Goal: Task Accomplishment & Management: Complete application form

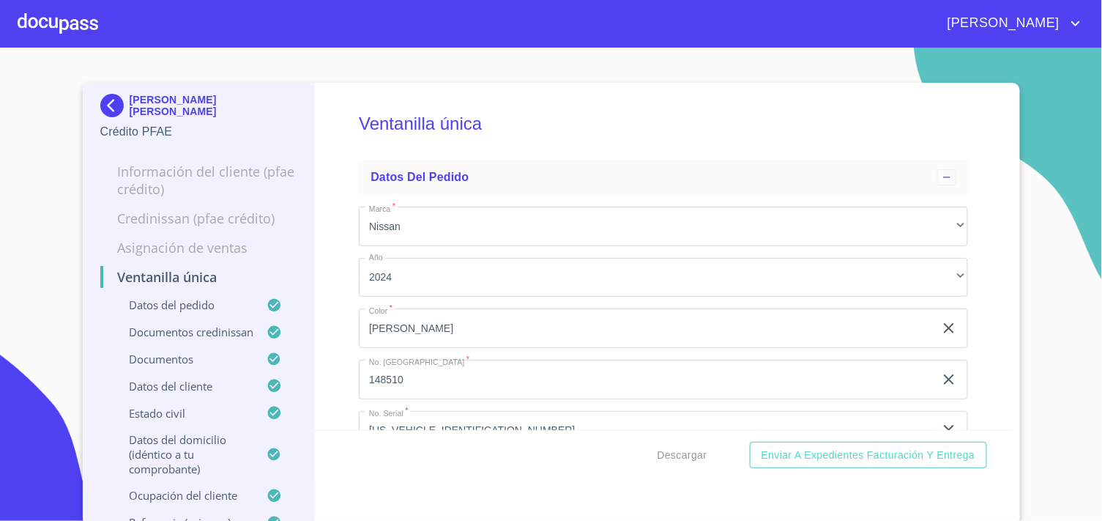
scroll to position [5431, 0]
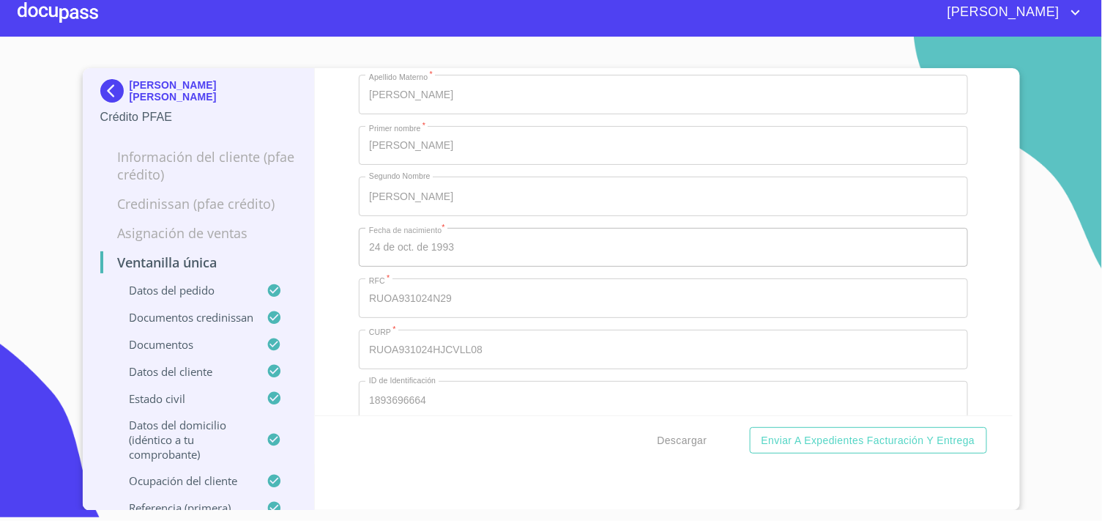
click at [103, 91] on img at bounding box center [114, 90] width 29 height 23
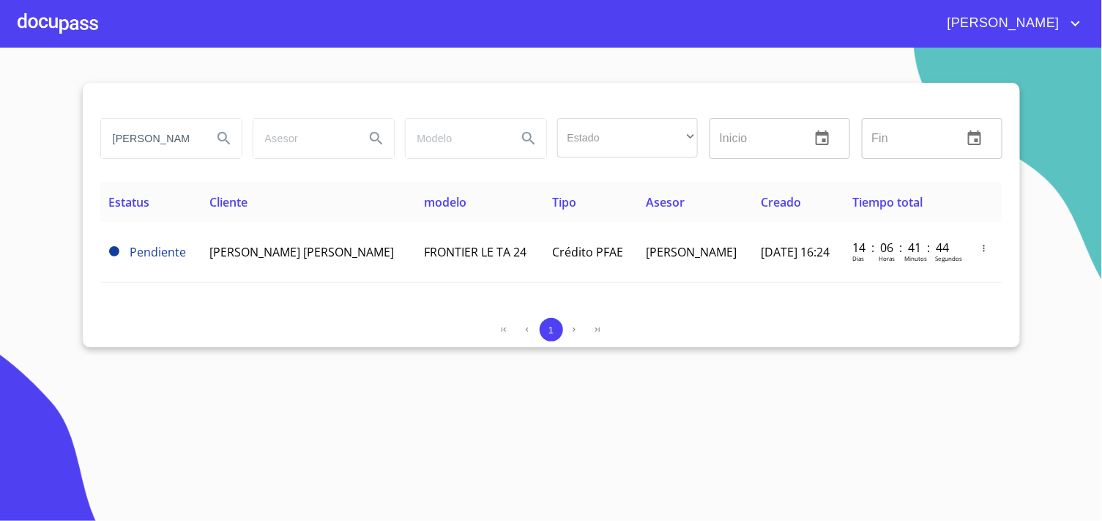
drag, startPoint x: 111, startPoint y: 144, endPoint x: 295, endPoint y: 148, distance: 184.6
click at [295, 148] on div "[PERSON_NAME] Estado ​ ​ Inicio ​ Fin ​" at bounding box center [551, 138] width 914 height 53
type input "COMERCIALIZADORA"
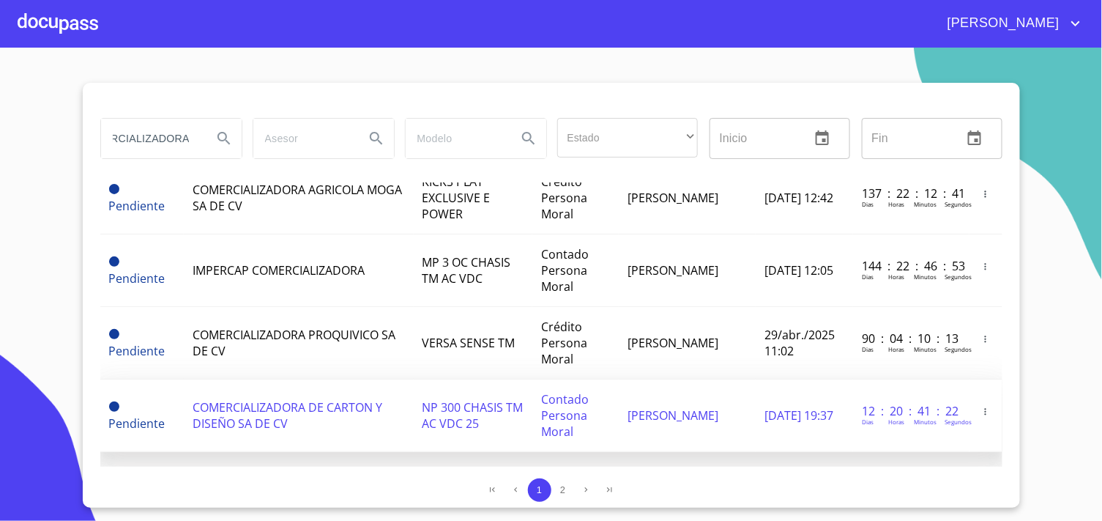
scroll to position [0, 0]
click at [720, 379] on td "[PERSON_NAME]" at bounding box center [687, 415] width 137 height 73
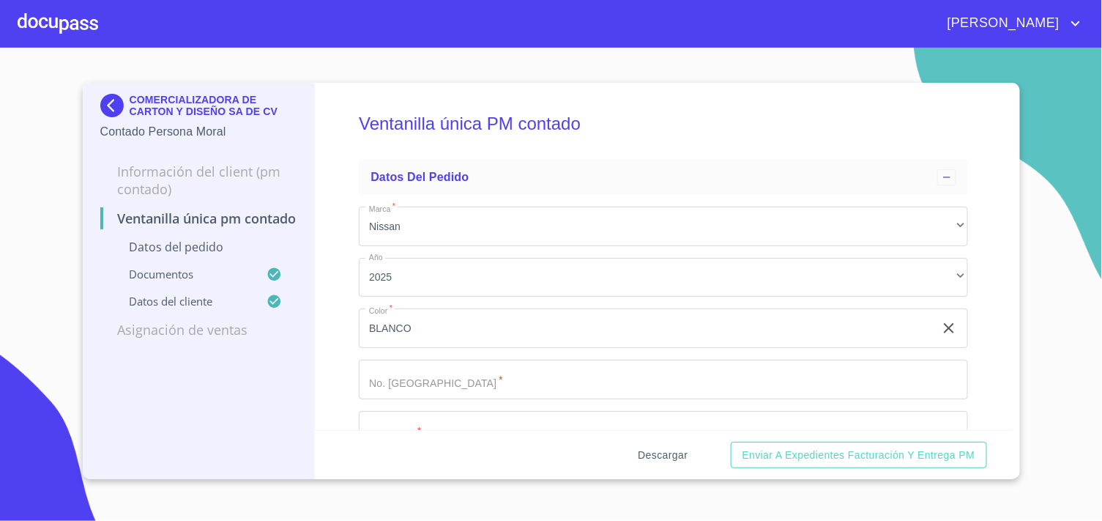
click at [659, 456] on span "Descargar" at bounding box center [663, 455] width 50 height 18
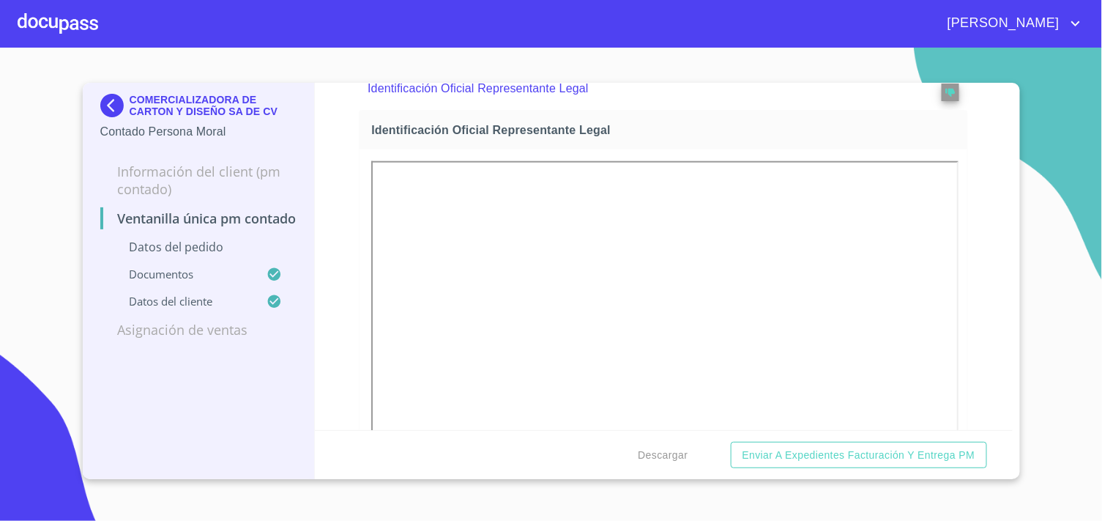
scroll to position [732, 0]
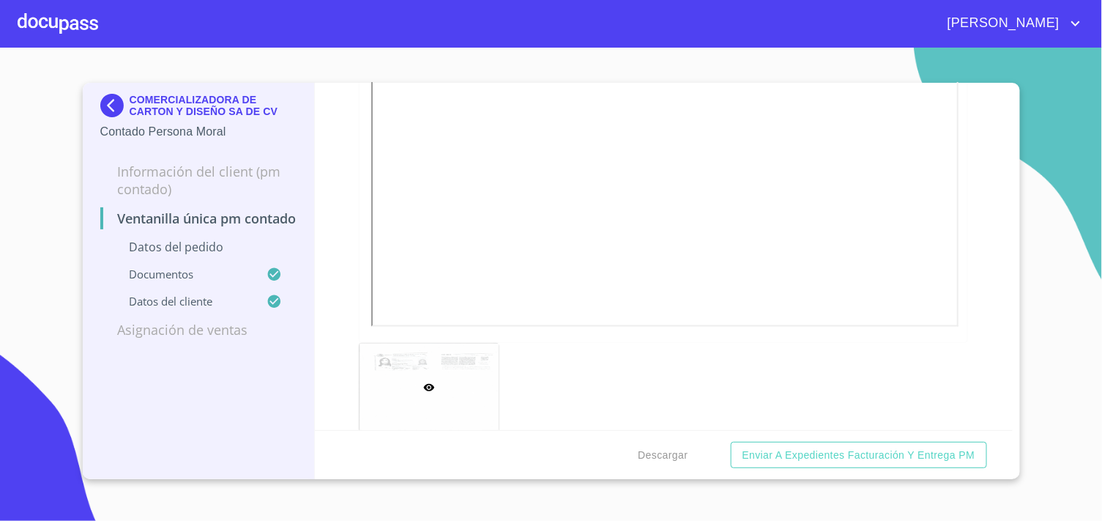
click at [325, 262] on div "Ventanilla única PM contado Datos del pedido Marca   * Nissan ​ Año 2025 ​ Colo…" at bounding box center [664, 256] width 698 height 347
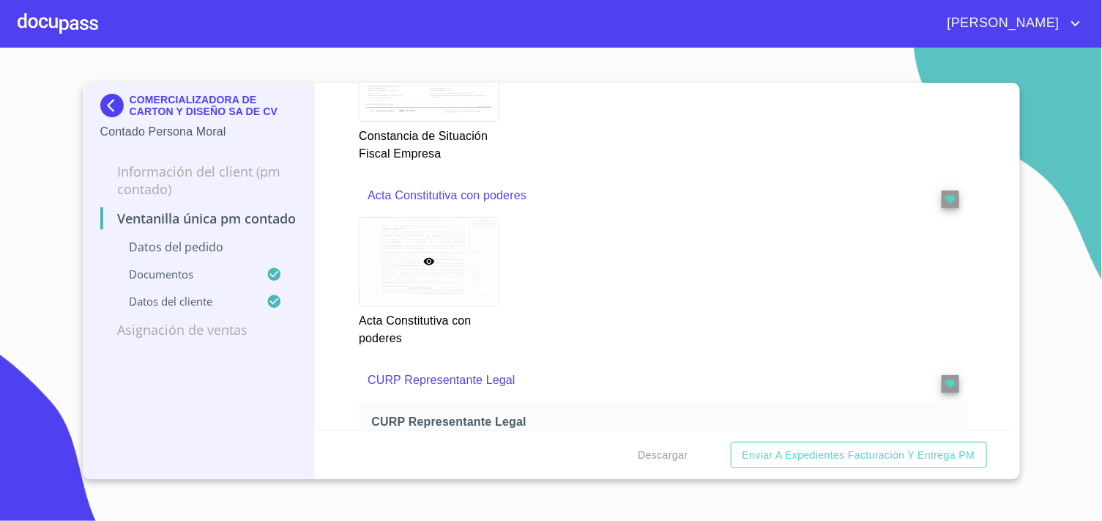
scroll to position [2333, 0]
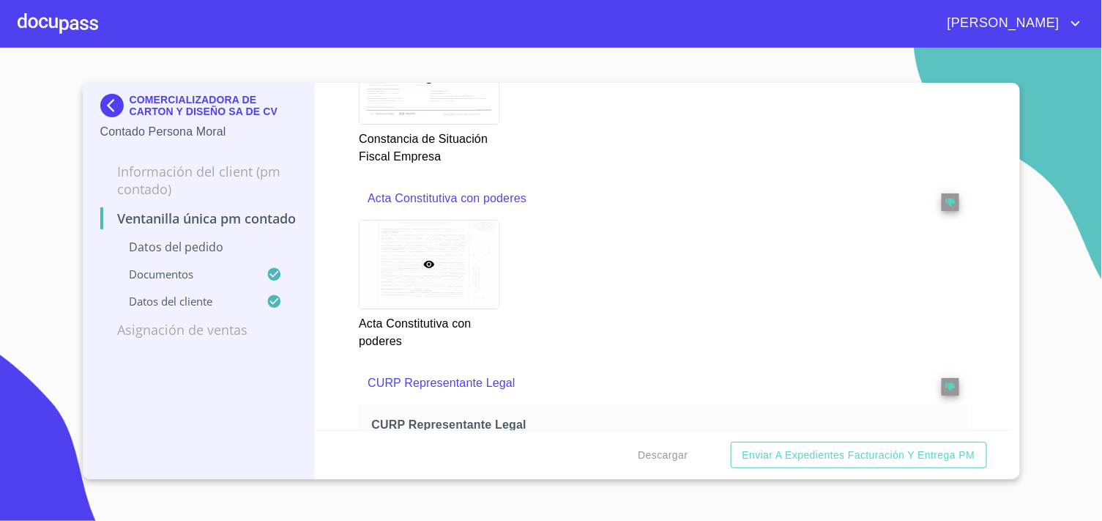
click at [436, 278] on div at bounding box center [429, 264] width 139 height 88
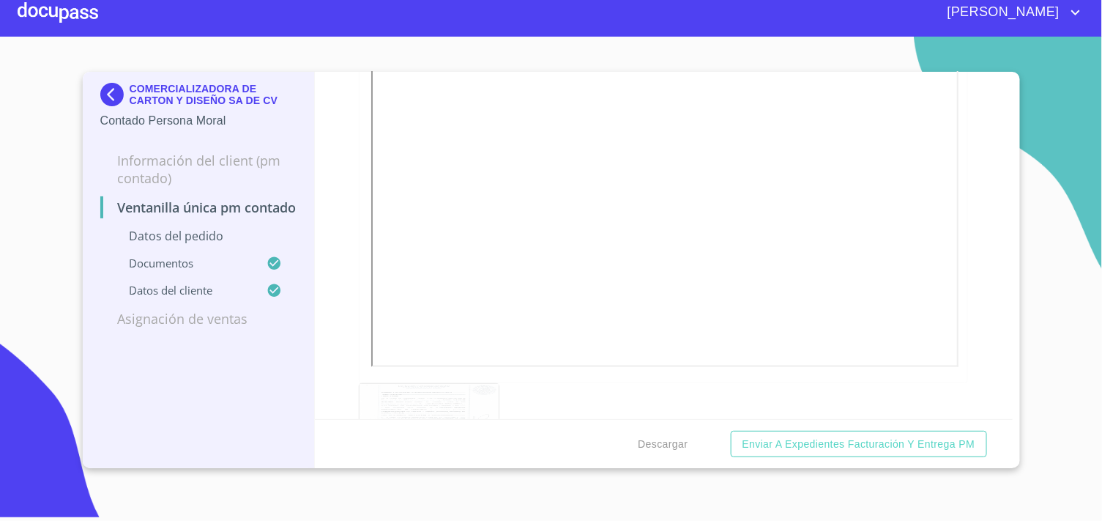
scroll to position [2748, 0]
click at [470, 321] on div at bounding box center [429, 300] width 139 height 88
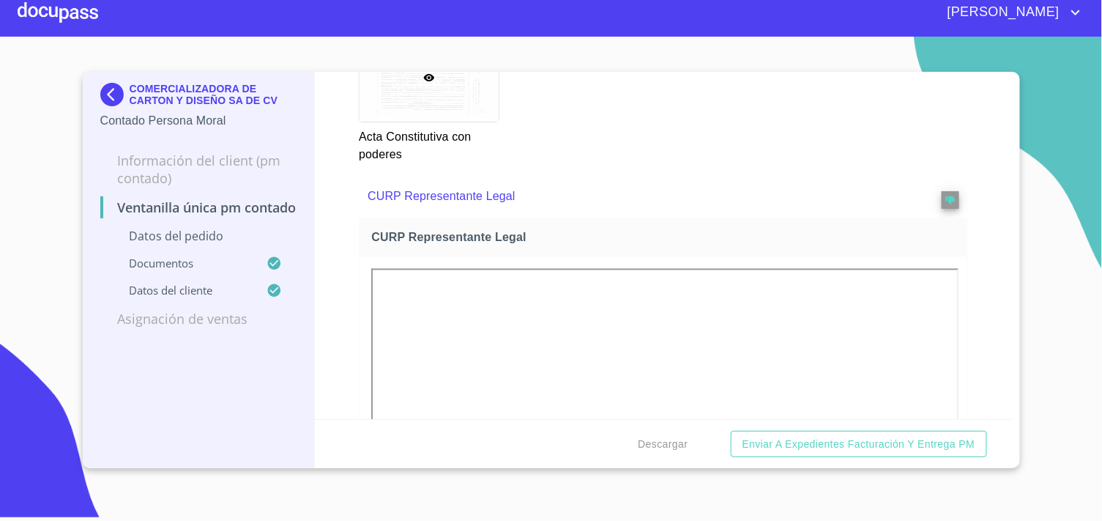
scroll to position [2992, 0]
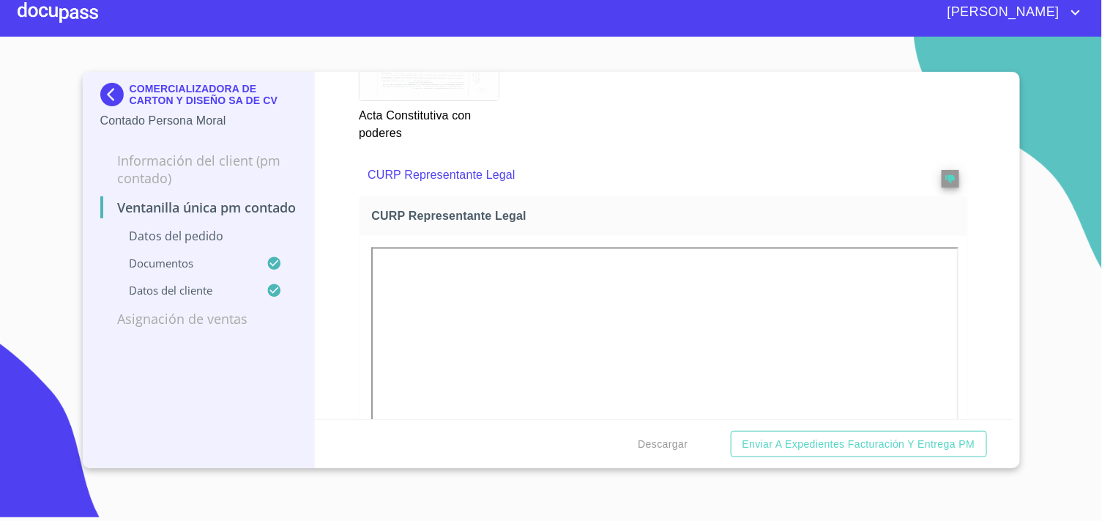
click at [111, 92] on img at bounding box center [114, 94] width 29 height 23
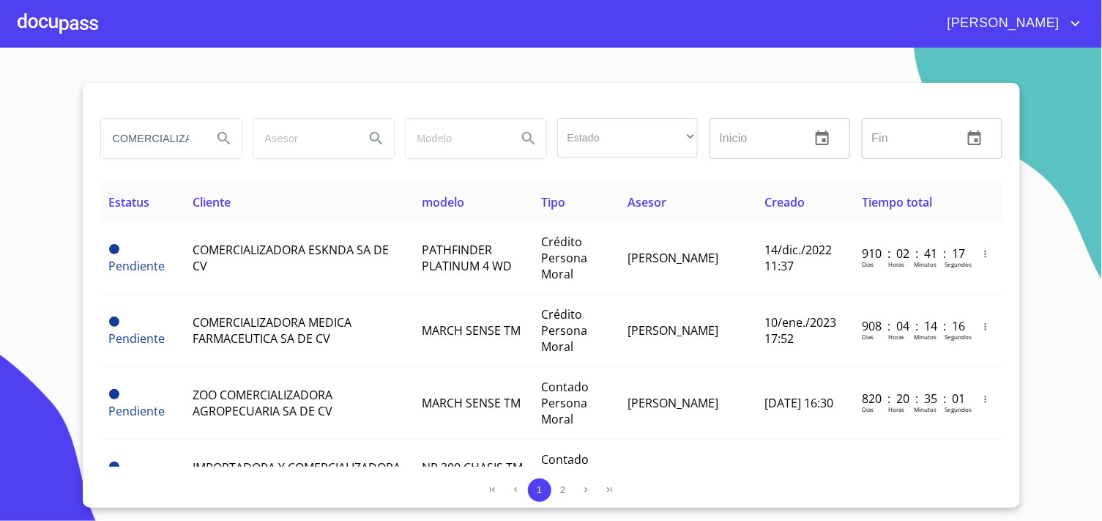
scroll to position [0, 34]
drag, startPoint x: 182, startPoint y: 134, endPoint x: 237, endPoint y: 136, distance: 55.0
click at [237, 136] on div "COMERCIALIZADORA" at bounding box center [171, 139] width 141 height 40
click at [185, 135] on input "COMERCIALIZADORA" at bounding box center [151, 139] width 100 height 40
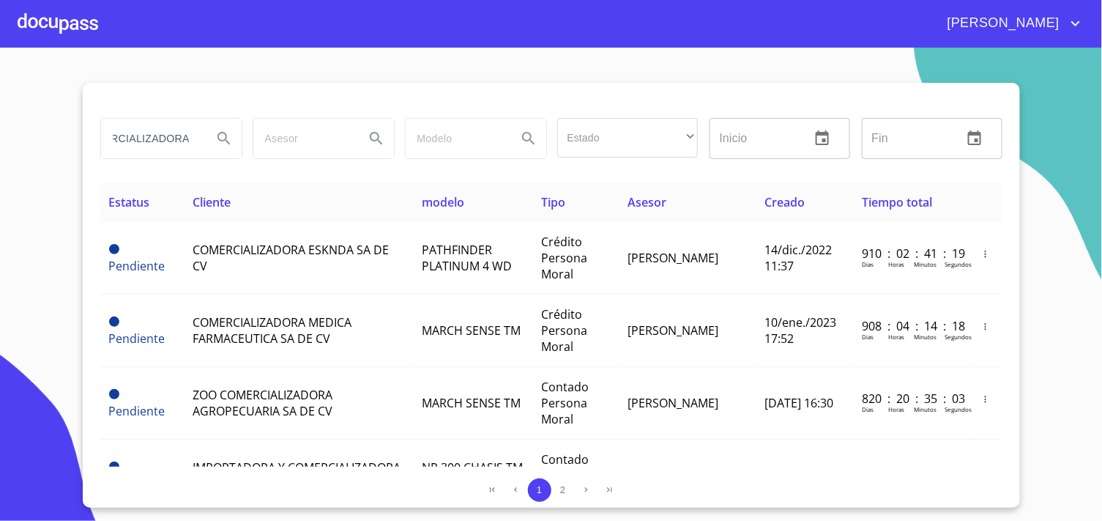
click at [187, 135] on input "COMERCIALIZADORA" at bounding box center [151, 139] width 100 height 40
type input "COMERCIALIZADORA DE CARTON"
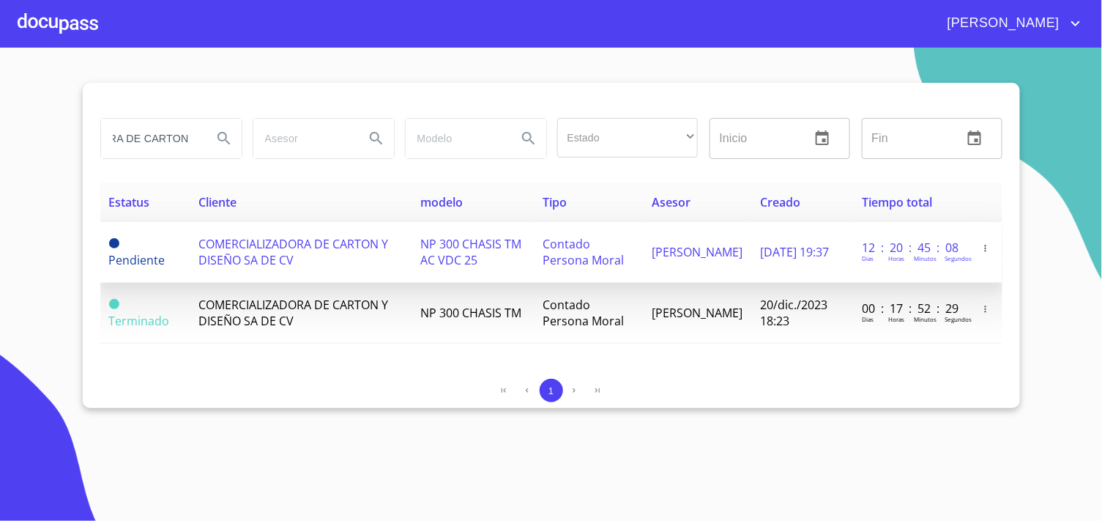
scroll to position [0, 0]
click at [375, 237] on span "COMERCIALIZADORA DE CARTON Y DISEÑO SA DE CV" at bounding box center [293, 252] width 190 height 32
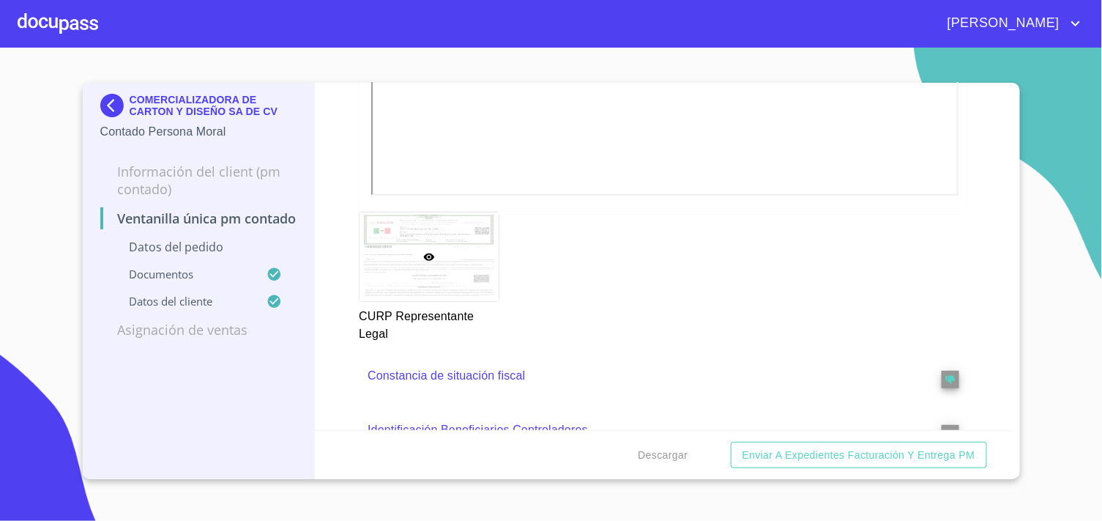
scroll to position [2853, 0]
click at [112, 104] on img at bounding box center [114, 105] width 29 height 23
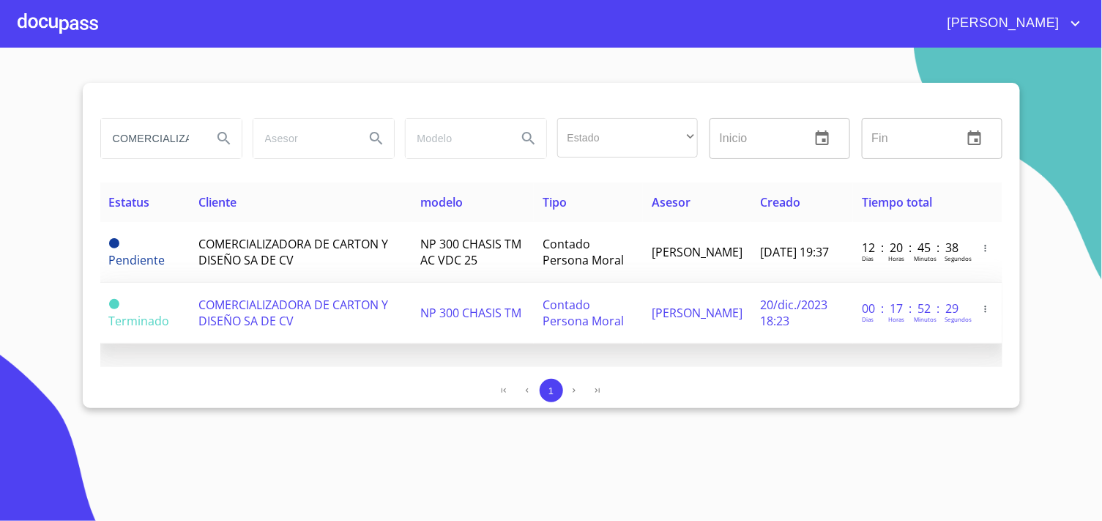
click at [289, 319] on span "COMERCIALIZADORA DE CARTON Y DISEÑO SA DE CV" at bounding box center [293, 313] width 190 height 32
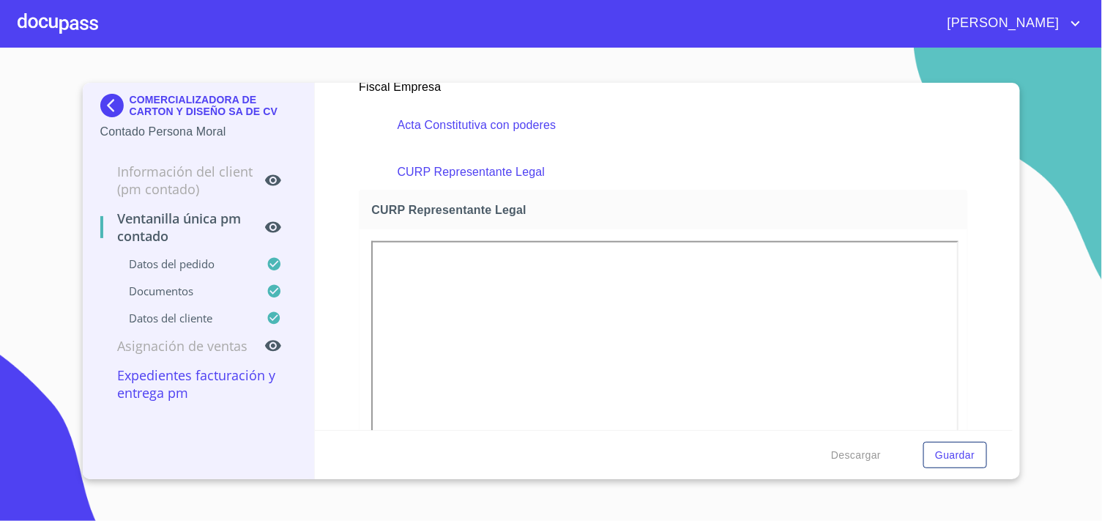
scroll to position [2351, 0]
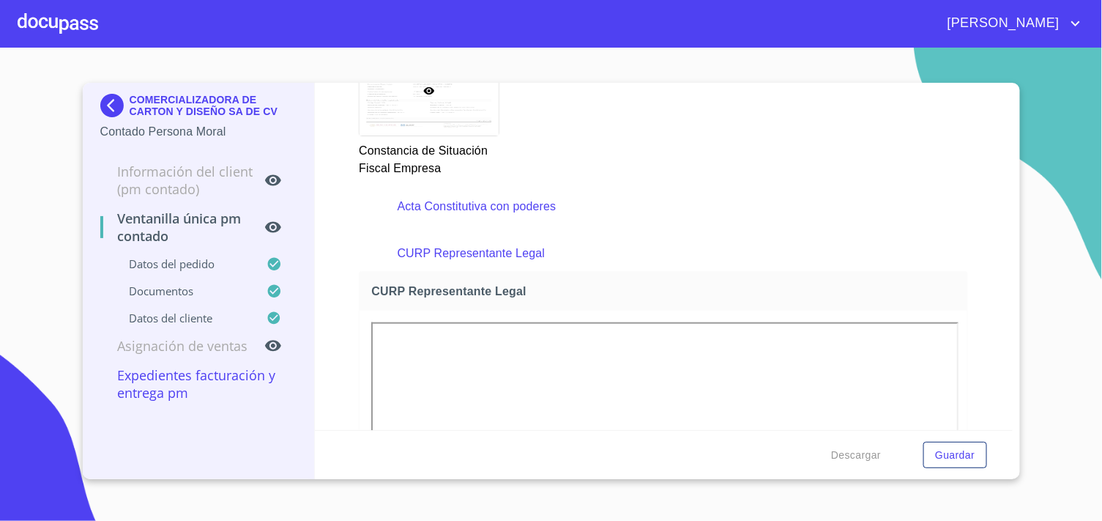
click at [442, 203] on p "Acta Constitutiva con poderes" at bounding box center [664, 207] width 532 height 18
click at [477, 198] on p "Acta Constitutiva con poderes" at bounding box center [664, 207] width 532 height 18
click at [515, 203] on p "Acta Constitutiva con poderes" at bounding box center [664, 207] width 532 height 18
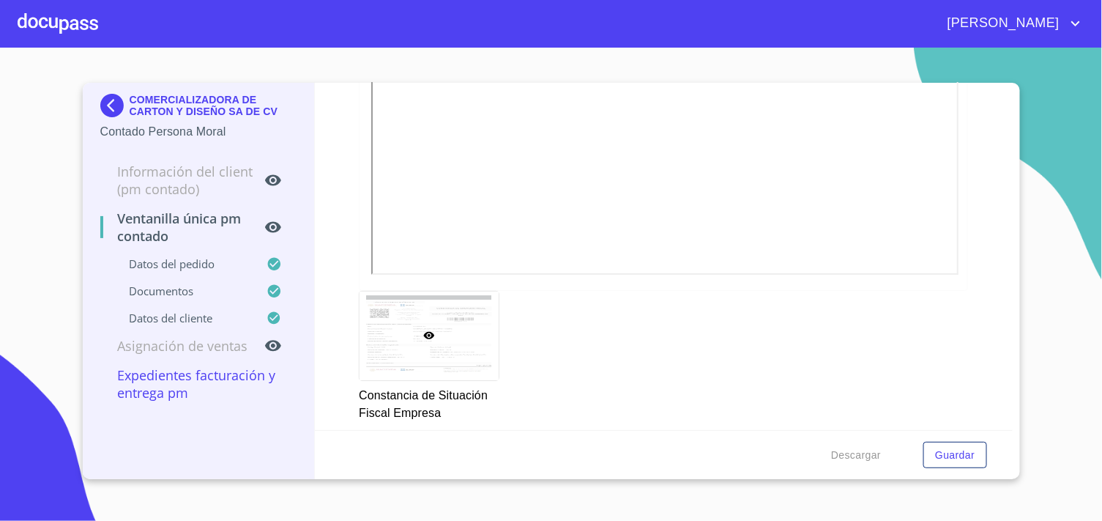
scroll to position [2025, 0]
click at [458, 393] on div at bounding box center [429, 417] width 139 height 88
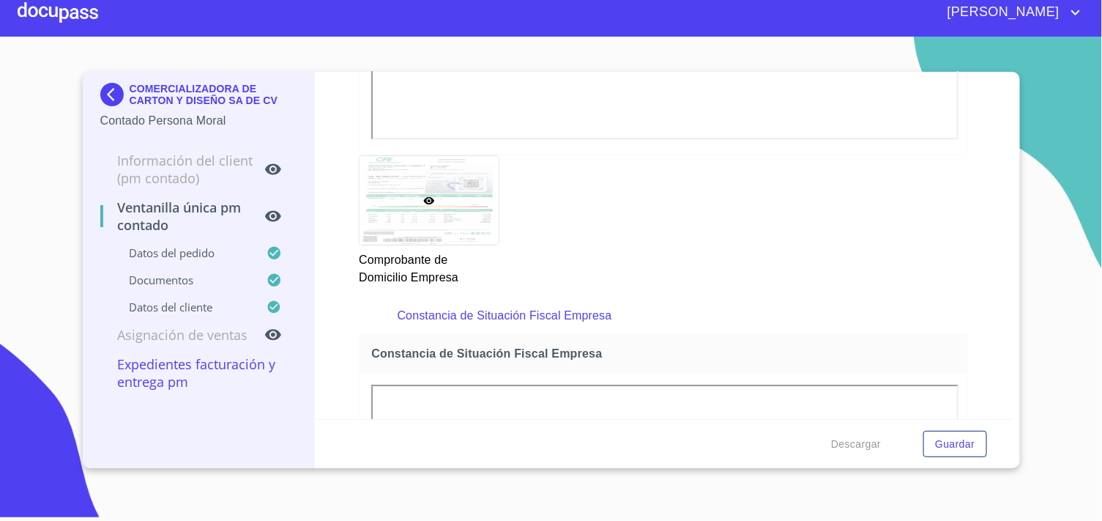
scroll to position [1570, 0]
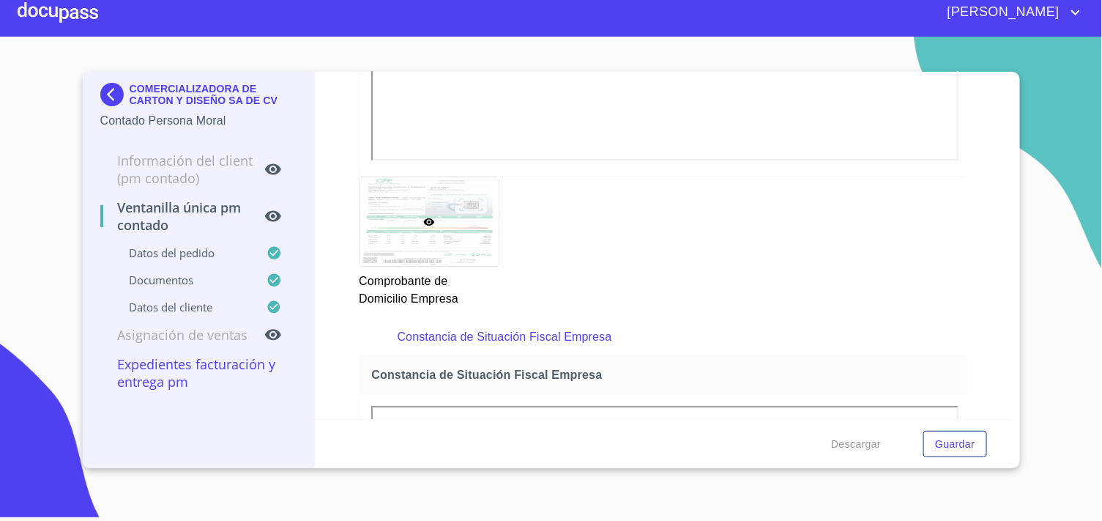
click at [491, 334] on p "Constancia de Situación Fiscal Empresa" at bounding box center [664, 337] width 532 height 18
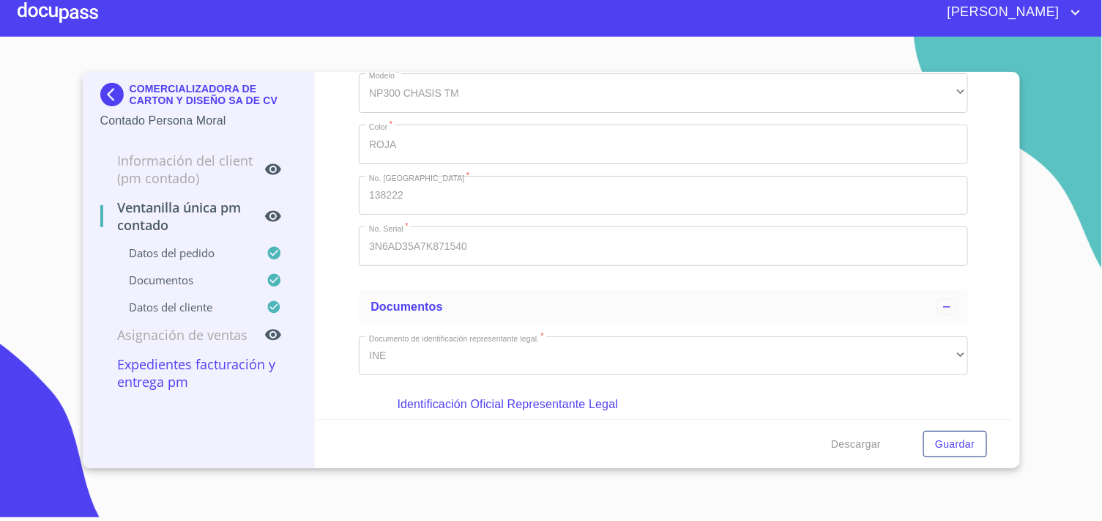
scroll to position [105, 0]
